Goal: Register for event/course

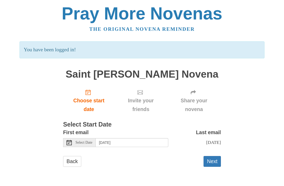
click at [83, 141] on span "Select Date" at bounding box center [83, 143] width 17 height 4
click at [74, 160] on link "Back" at bounding box center [72, 161] width 18 height 11
click at [89, 141] on span "Select Date" at bounding box center [83, 143] width 17 height 4
click at [87, 141] on span "Select Date" at bounding box center [83, 143] width 17 height 4
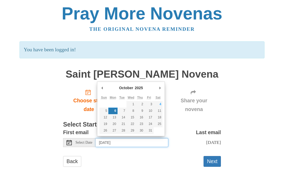
type input "Sunday, October 5th"
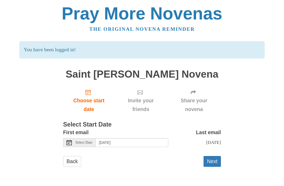
click at [213, 159] on button "Next" at bounding box center [212, 161] width 17 height 11
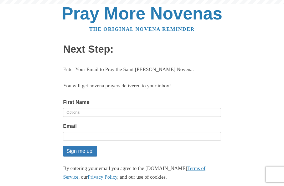
scroll to position [47, 0]
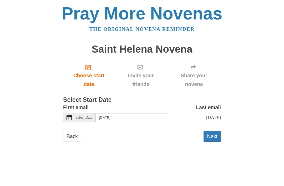
click at [83, 116] on span "Select Date" at bounding box center [83, 118] width 17 height 4
click at [214, 133] on button "Next" at bounding box center [212, 136] width 17 height 11
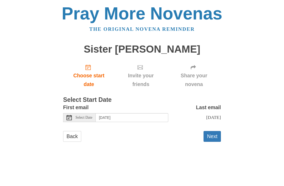
click at [81, 113] on div "Select Date" at bounding box center [79, 117] width 33 height 9
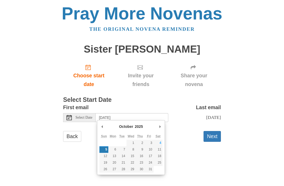
click at [68, 157] on html "Pray More Novenas The original novena reminder Sister Wilhelmina Novena Choose …" at bounding box center [142, 78] width 284 height 157
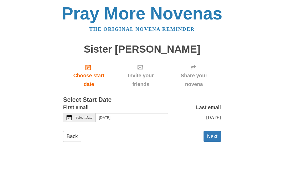
click at [215, 134] on button "Next" at bounding box center [212, 136] width 17 height 11
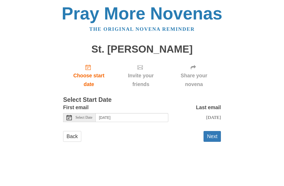
click at [216, 135] on button "Next" at bounding box center [212, 136] width 17 height 11
